Goal: Find specific page/section: Find specific page/section

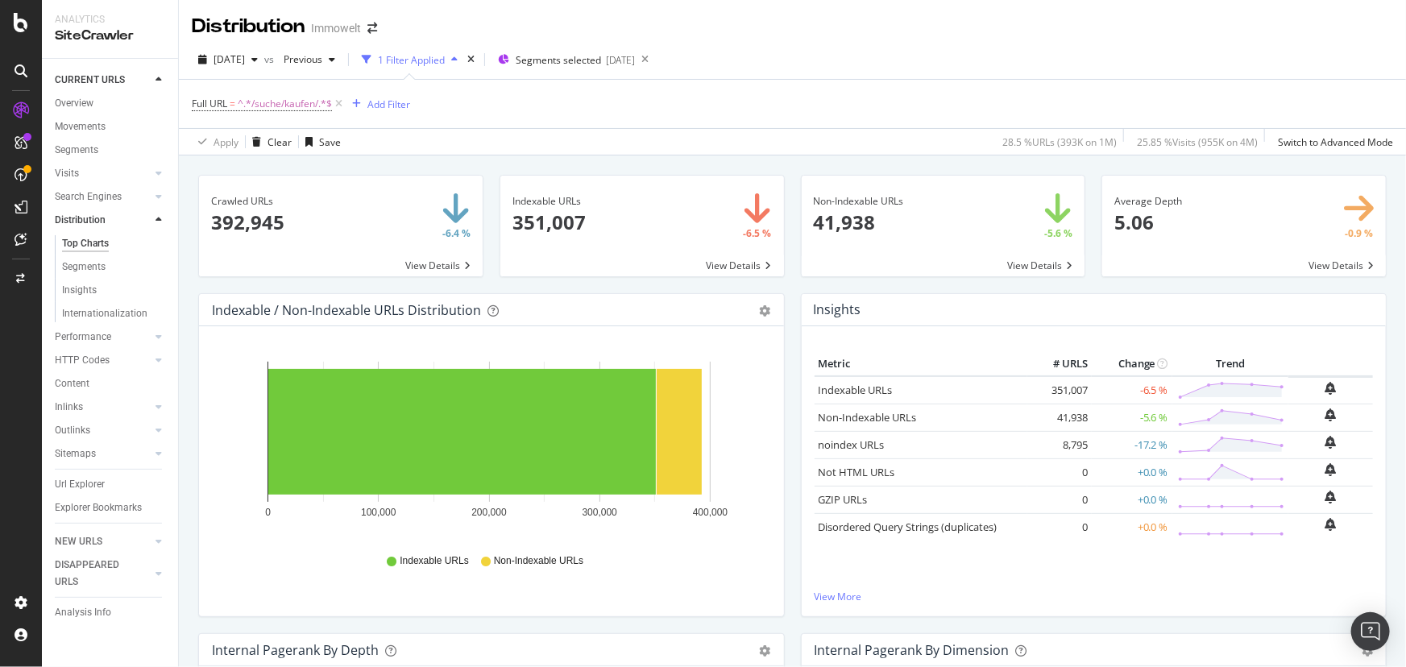
click at [445, 53] on div "1 Filter Applied" at bounding box center [411, 60] width 67 height 14
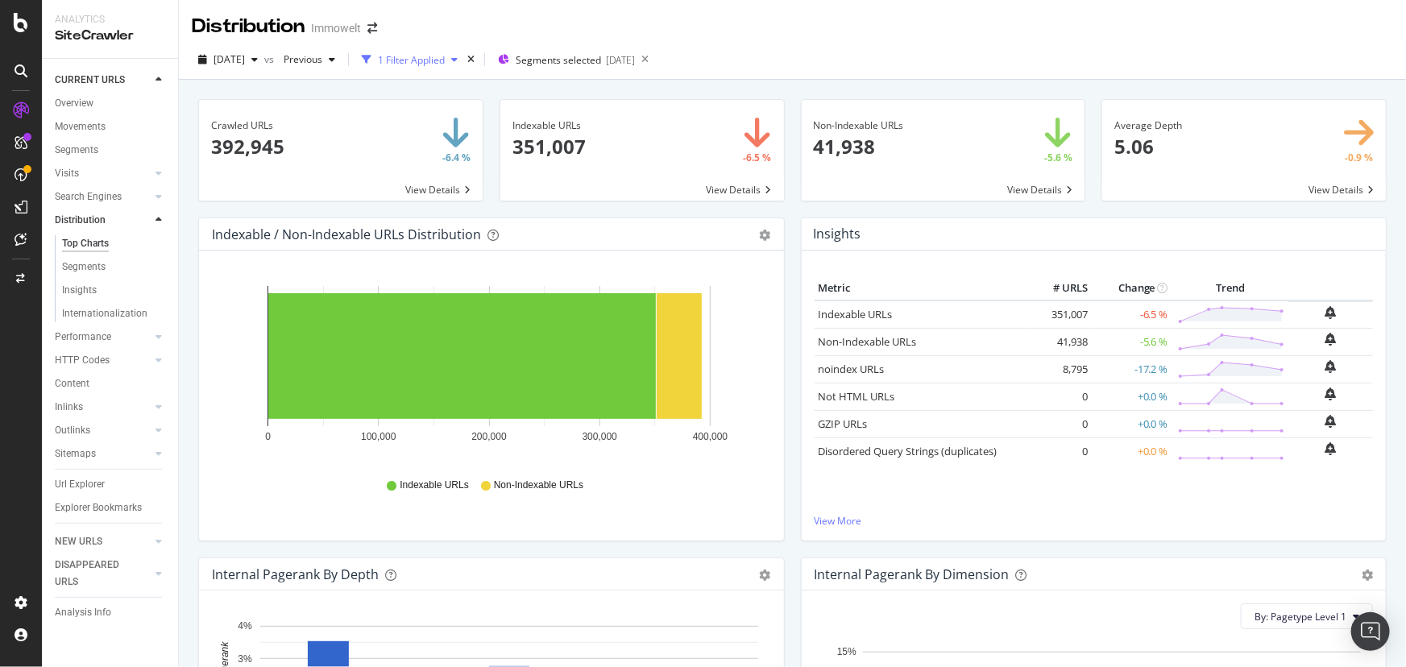
click at [445, 53] on div "1 Filter Applied" at bounding box center [411, 60] width 67 height 14
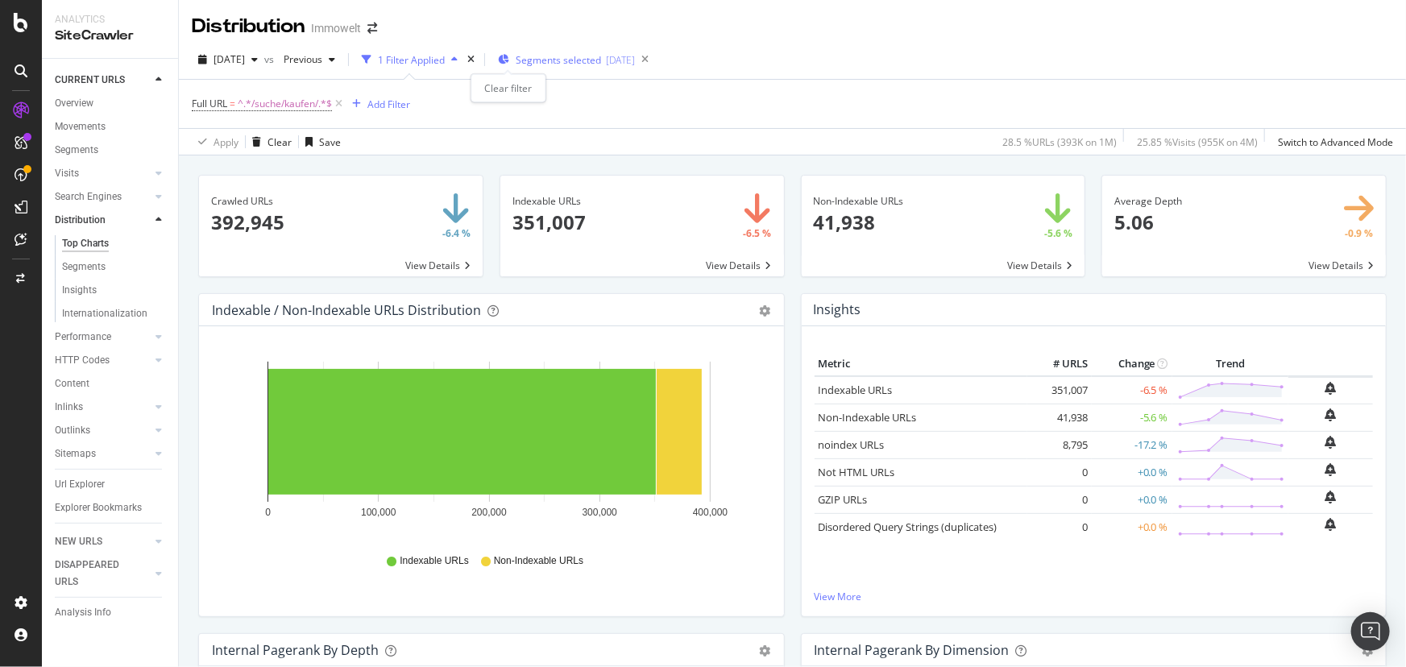
click at [478, 57] on div "times" at bounding box center [471, 60] width 14 height 16
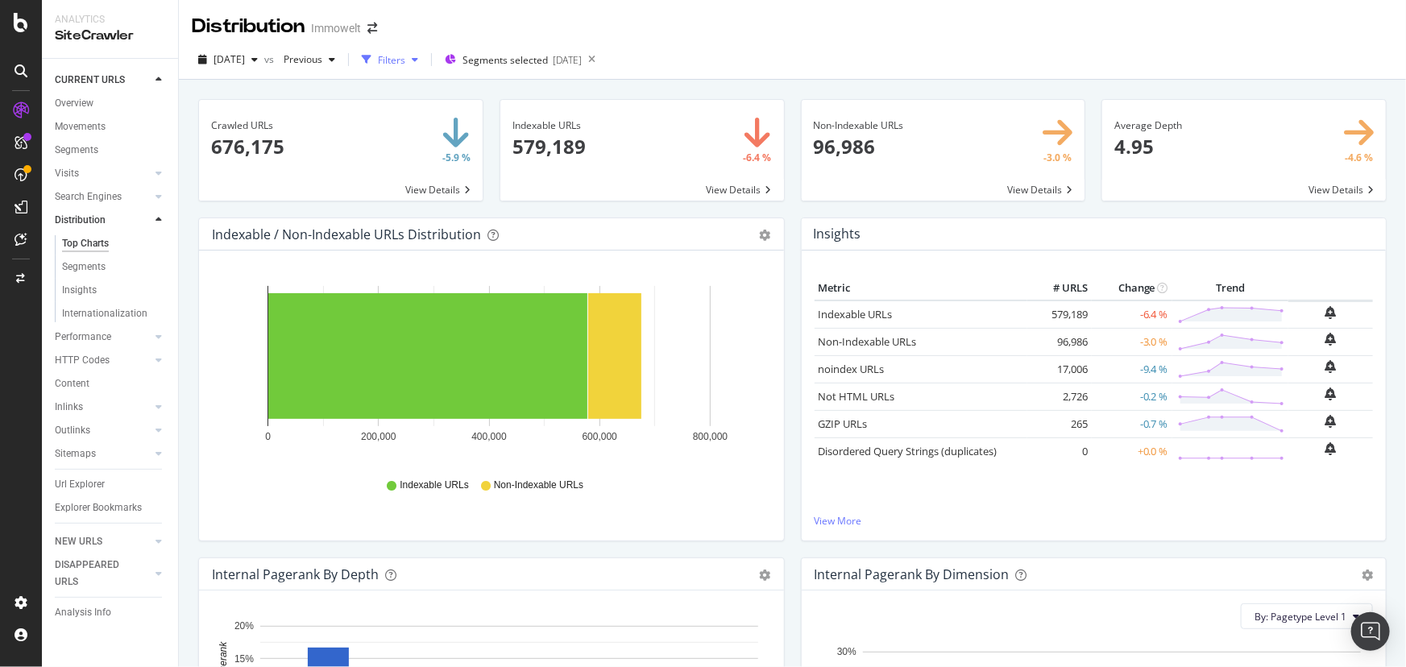
click at [425, 57] on div "button" at bounding box center [414, 60] width 19 height 10
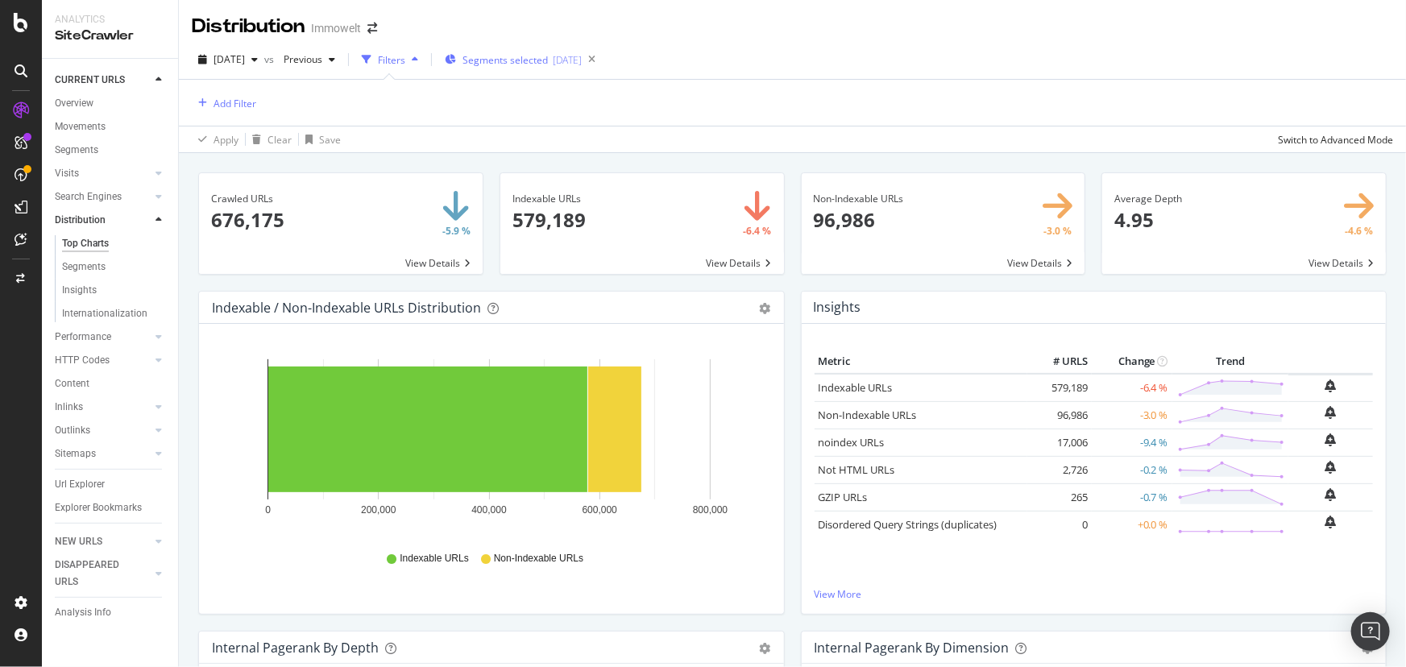
click at [538, 59] on span "Segments selected" at bounding box center [505, 60] width 85 height 14
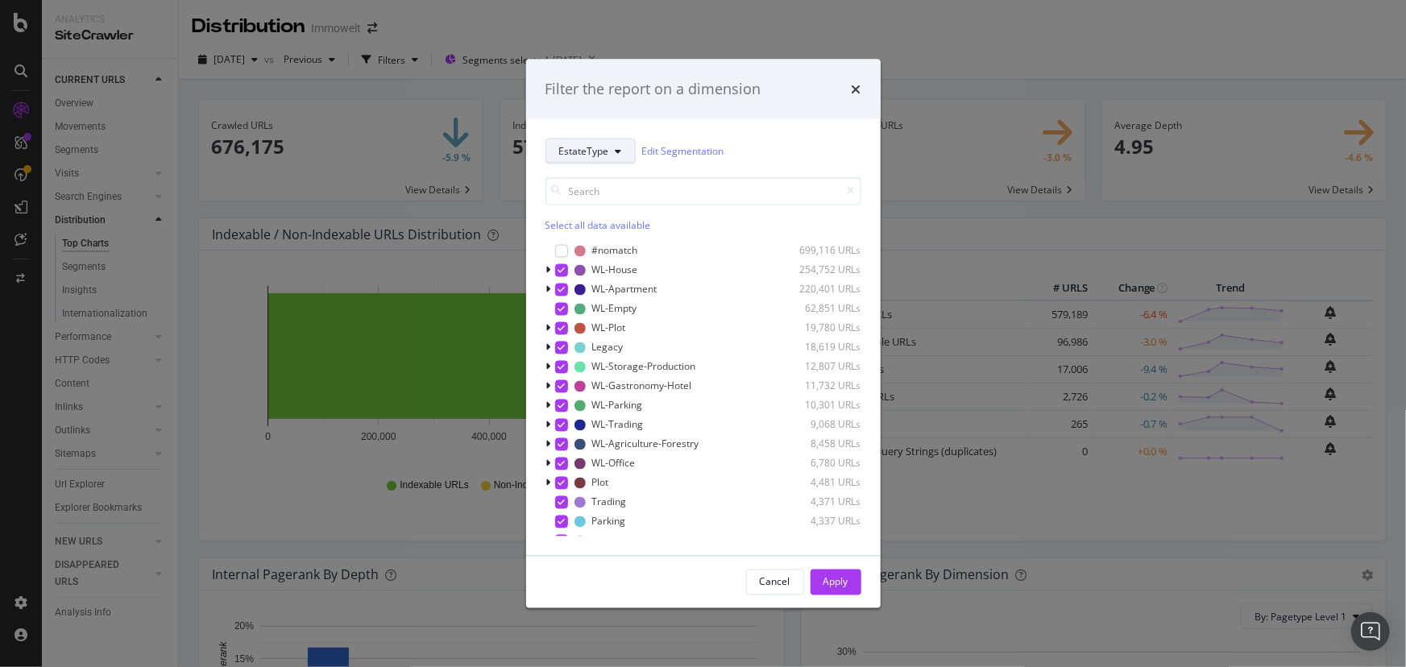
click at [620, 147] on icon "modal" at bounding box center [619, 151] width 6 height 10
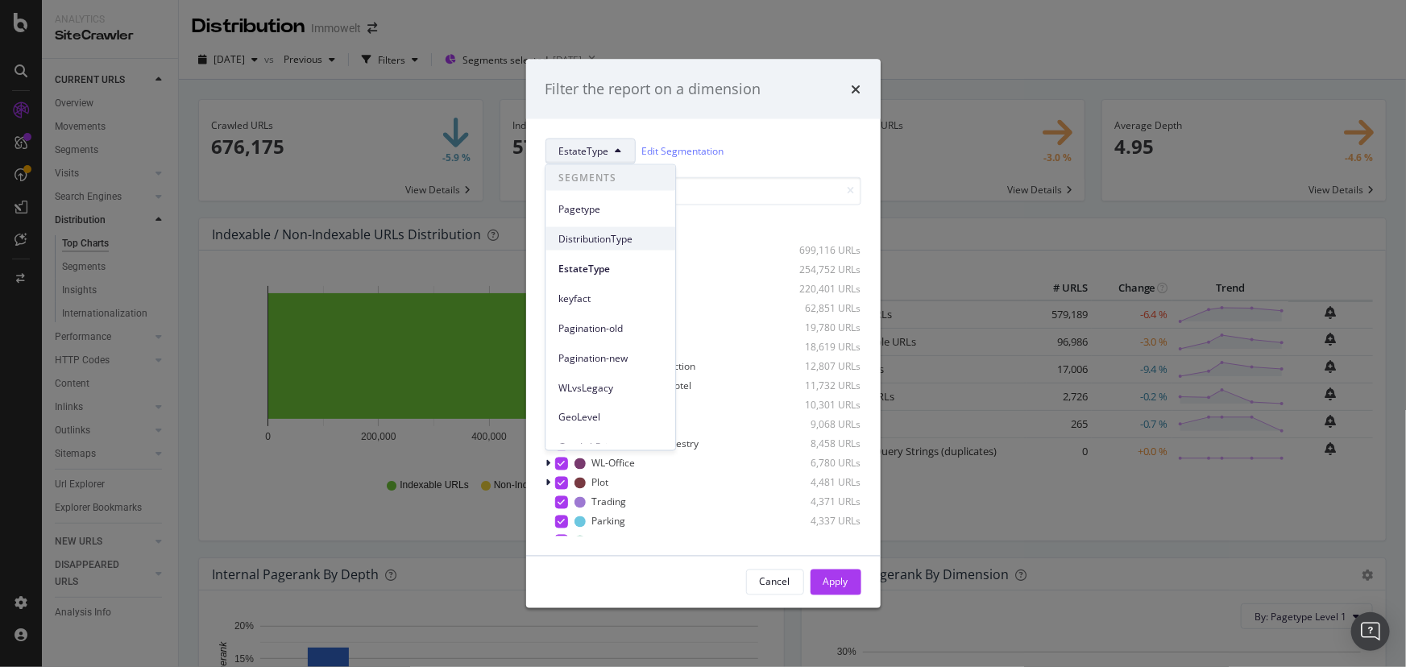
click at [643, 241] on span "DistributionType" at bounding box center [610, 238] width 104 height 15
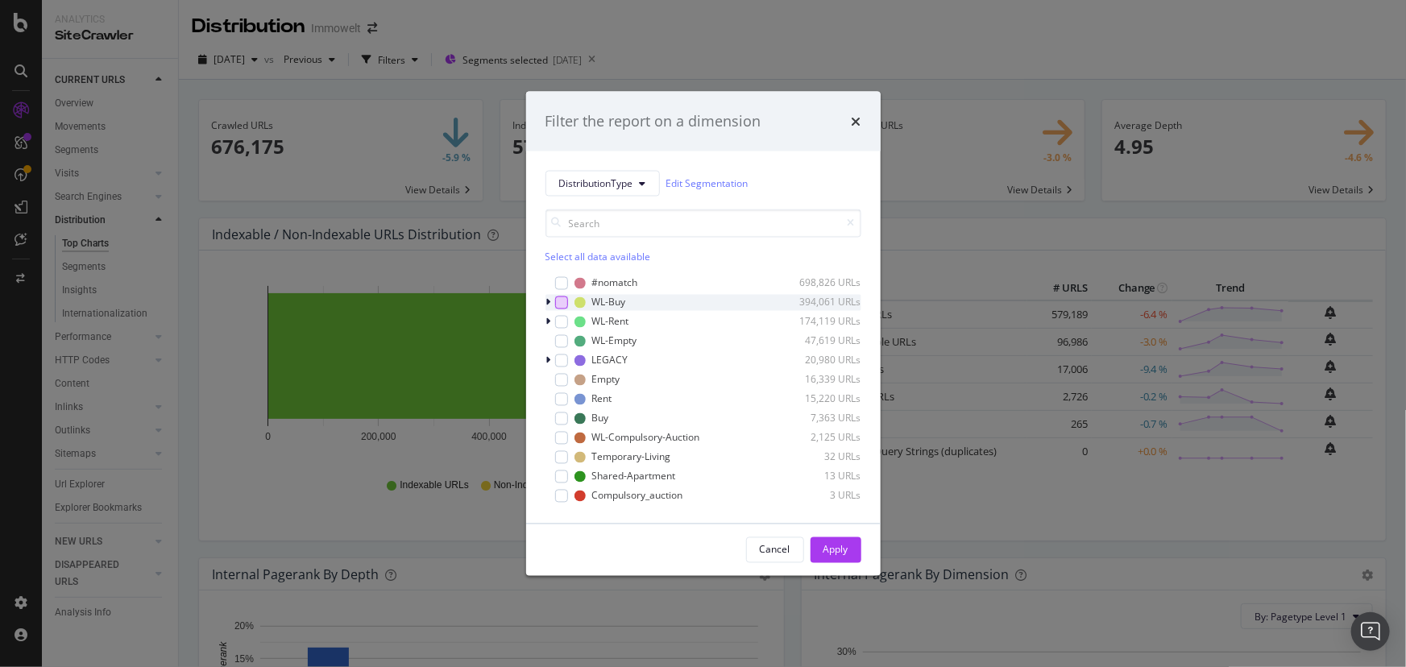
click at [566, 298] on div "modal" at bounding box center [561, 302] width 13 height 13
click at [840, 548] on div "Apply" at bounding box center [836, 550] width 25 height 14
